Goal: Information Seeking & Learning: Learn about a topic

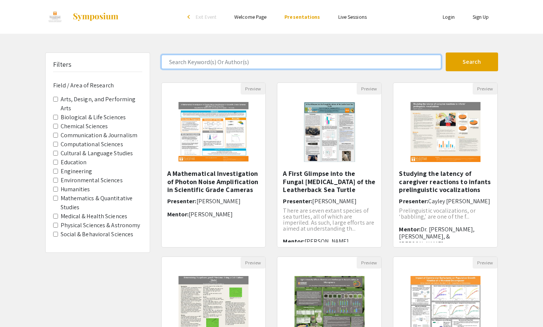
click at [216, 60] on input "Search Keyword(s) Or Author(s)" at bounding box center [301, 62] width 280 height 14
type input "soil"
click at [446, 52] on button "Search" at bounding box center [472, 61] width 52 height 19
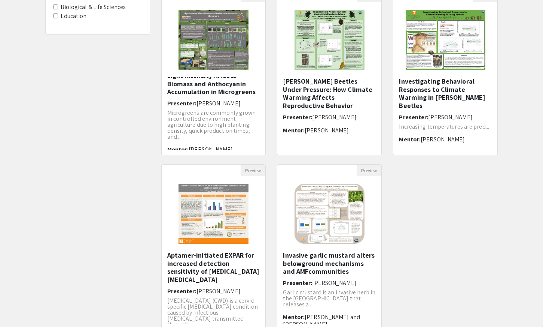
scroll to position [130, 0]
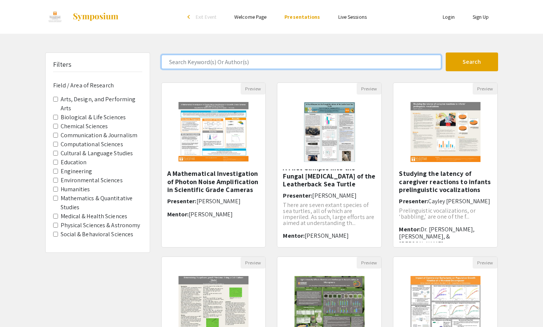
click at [201, 58] on input "Search Keyword(s) Or Author(s)" at bounding box center [301, 62] width 280 height 14
type input "carbon"
click at [446, 52] on button "Search" at bounding box center [472, 61] width 52 height 19
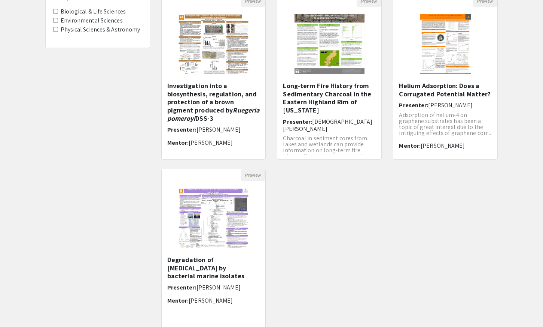
scroll to position [88, 0]
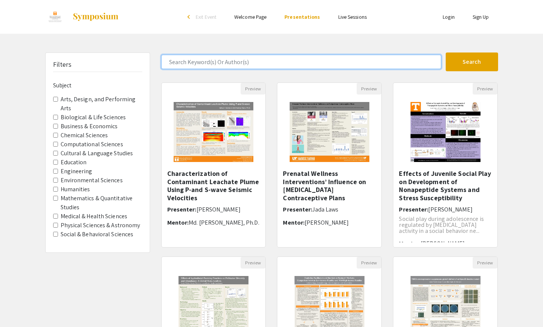
click at [246, 61] on input "Search Keyword(s) Or Author(s)" at bounding box center [301, 62] width 280 height 14
type input "soil"
click at [446, 52] on button "Search" at bounding box center [472, 61] width 52 height 19
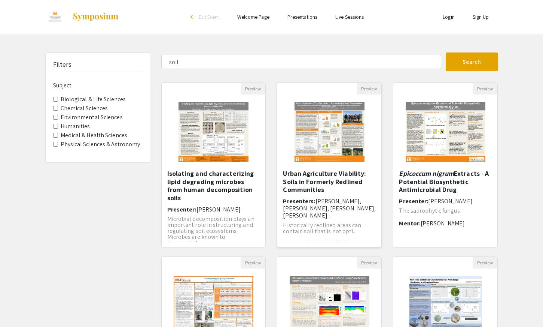
click at [306, 181] on h5 "Urban Agriculture Viability: Soils in Formerly Redlined Communities" at bounding box center [329, 181] width 93 height 24
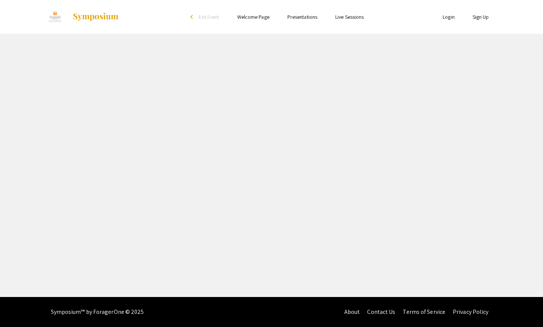
select select "custom"
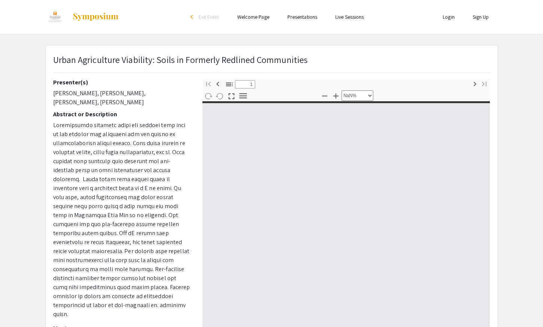
type input "0"
select select "custom"
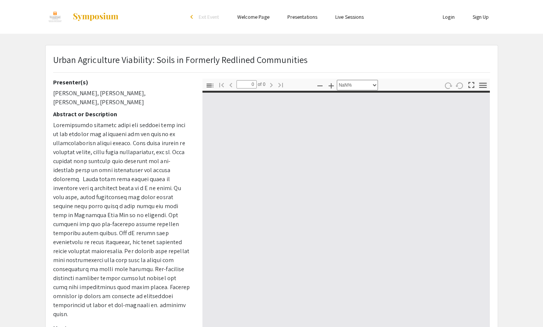
type input "1"
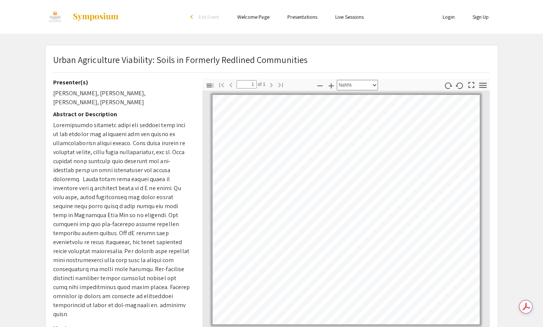
scroll to position [78, 51]
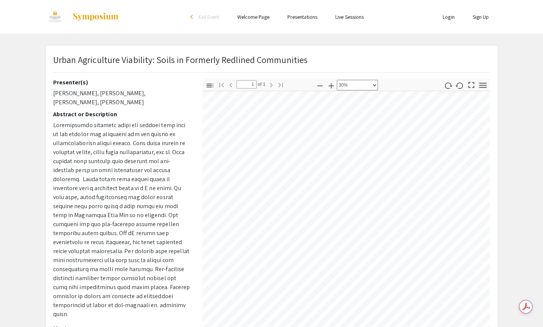
select select "0.5"
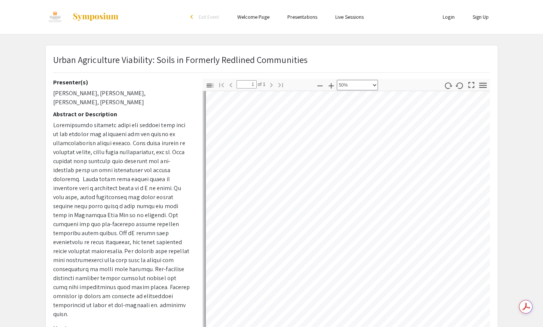
scroll to position [108, 0]
